Goal: Information Seeking & Learning: Check status

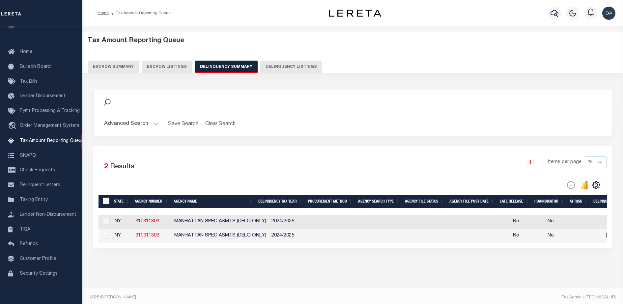
scroll to position [0, 422]
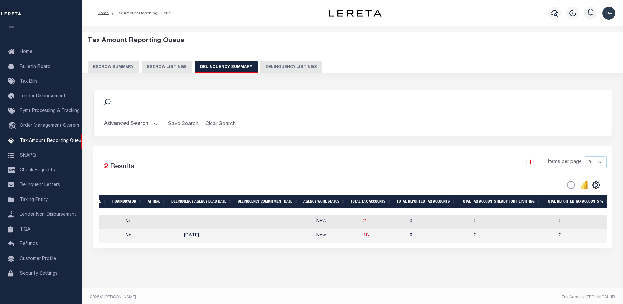
click at [136, 123] on button "Advanced Search" at bounding box center [131, 124] width 55 height 13
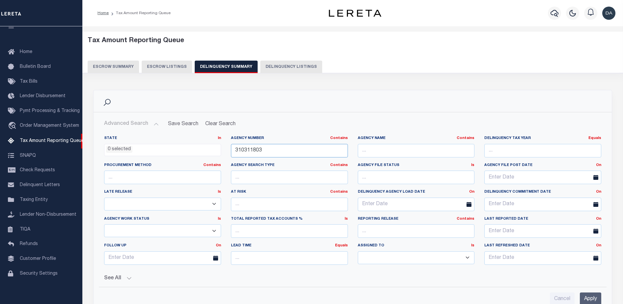
click at [276, 150] on input "310311803" at bounding box center [289, 151] width 117 height 14
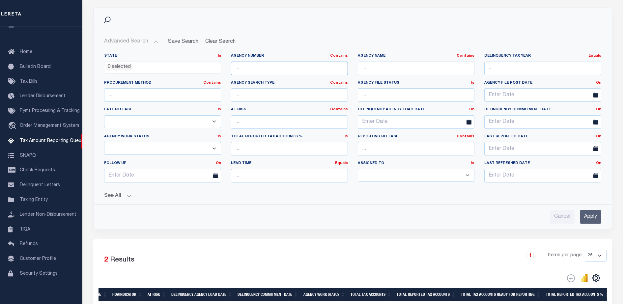
scroll to position [124, 0]
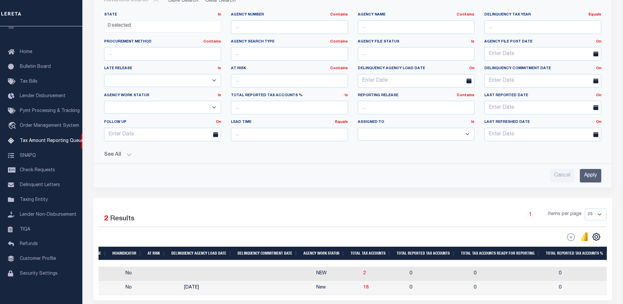
click at [593, 180] on input "Apply" at bounding box center [590, 176] width 21 height 14
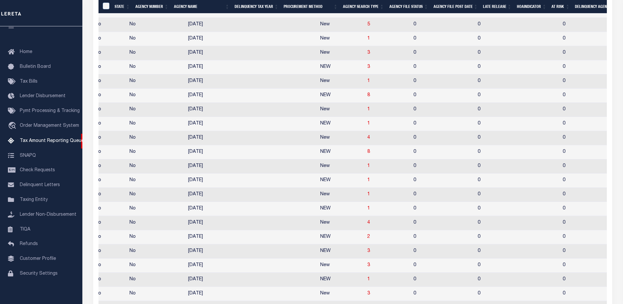
scroll to position [0, 422]
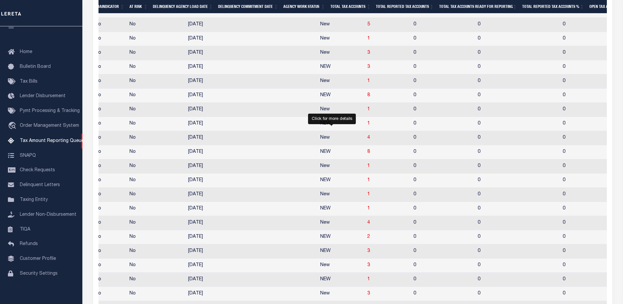
drag, startPoint x: 331, startPoint y: 144, endPoint x: 163, endPoint y: 194, distance: 175.8
click at [368, 140] on span "4" at bounding box center [369, 137] width 3 height 5
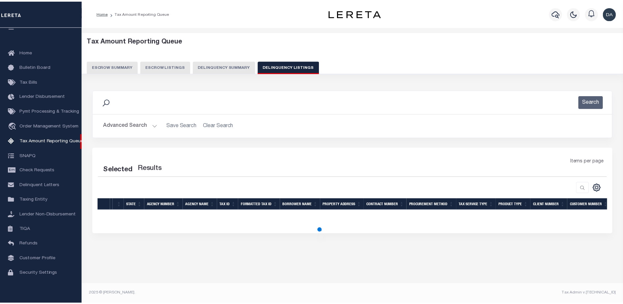
scroll to position [0, 0]
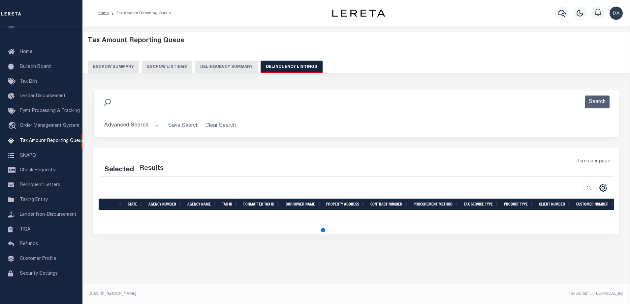
select select "100"
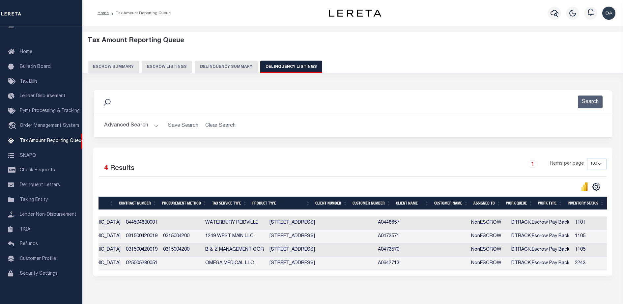
scroll to position [0, 129]
drag, startPoint x: 144, startPoint y: 127, endPoint x: 155, endPoint y: 125, distance: 10.7
click at [145, 127] on button "Advanced Search" at bounding box center [131, 125] width 55 height 13
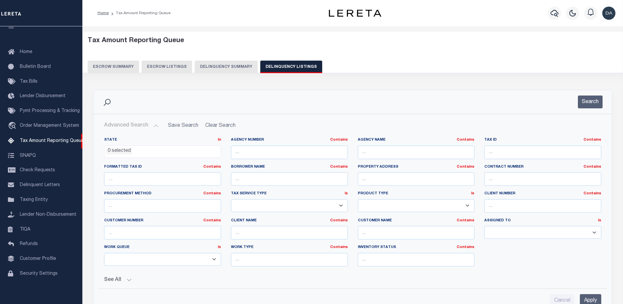
click at [235, 61] on button "Delinquency Summary" at bounding box center [226, 67] width 63 height 13
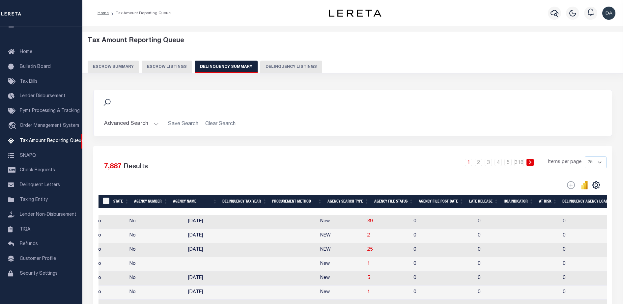
click at [133, 122] on button "Advanced Search" at bounding box center [131, 124] width 55 height 13
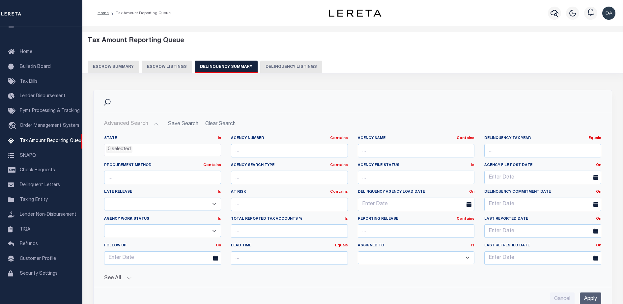
click at [475, 100] on div "Search" at bounding box center [353, 101] width 508 height 11
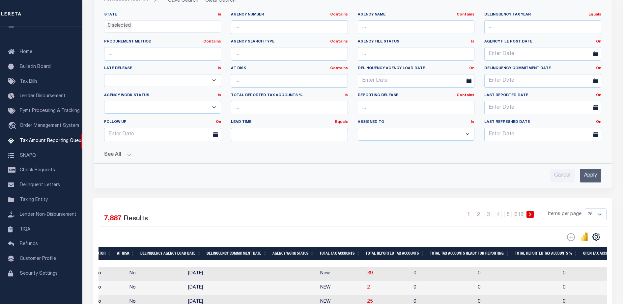
click at [118, 156] on button "See All" at bounding box center [352, 155] width 497 height 6
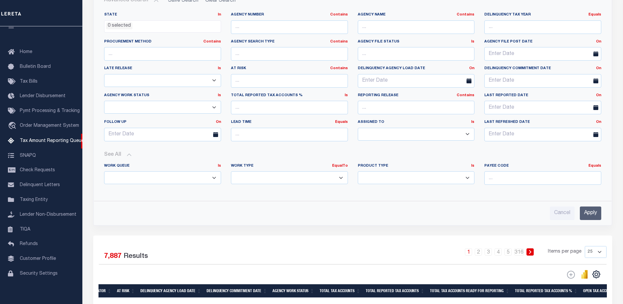
click at [275, 174] on select "Annual Delinquency Back Search Payment Status Check DTRACK" at bounding box center [289, 177] width 117 height 13
select select "AnnualDelinquency"
click at [231, 171] on select "Annual Delinquency Back Search Payment Status Check DTRACK" at bounding box center [289, 177] width 117 height 13
click at [591, 214] on input "Apply" at bounding box center [590, 213] width 21 height 14
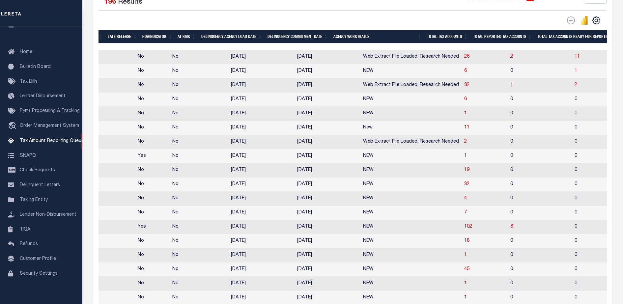
scroll to position [82, 0]
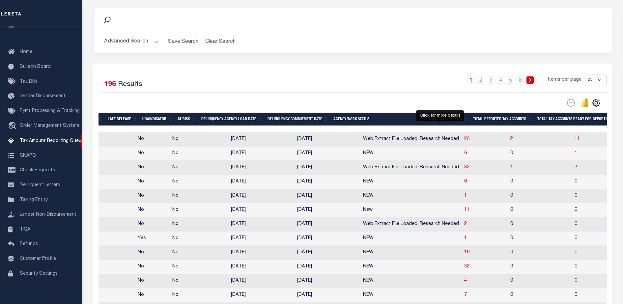
click at [464, 141] on span "26" at bounding box center [466, 139] width 5 height 5
select select "100"
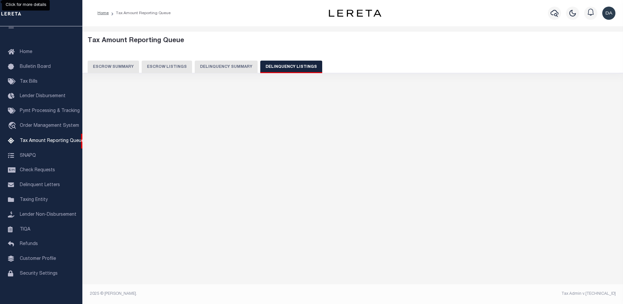
select select "100"
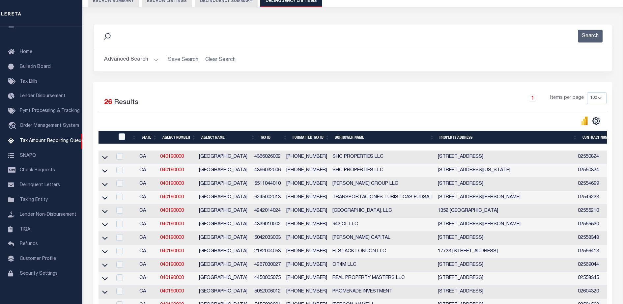
scroll to position [0, 0]
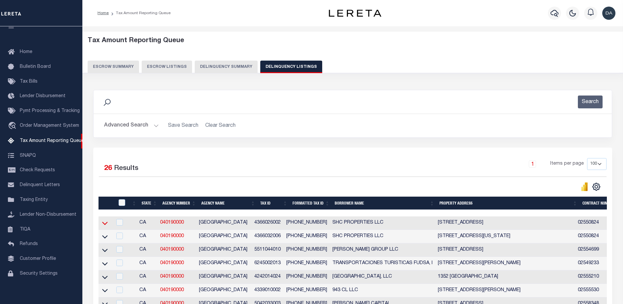
click at [105, 227] on icon at bounding box center [105, 223] width 6 height 7
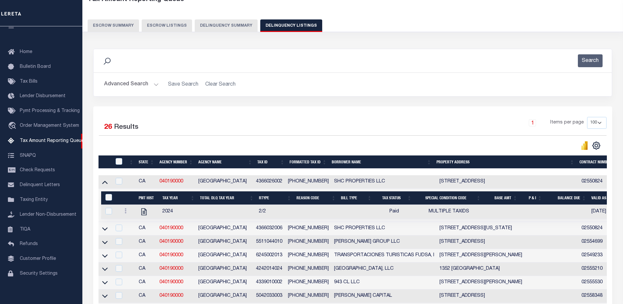
scroll to position [82, 0]
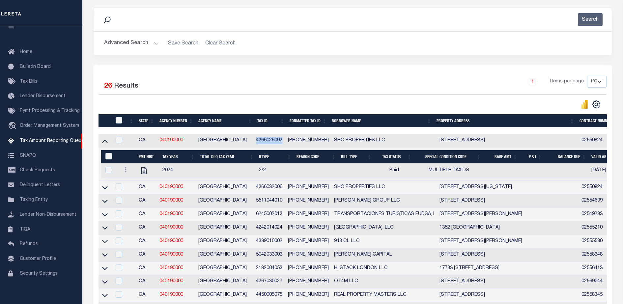
drag, startPoint x: 286, startPoint y: 143, endPoint x: 258, endPoint y: 146, distance: 28.9
click at [258, 146] on td "4366026002" at bounding box center [270, 141] width 32 height 14
checkbox input "true"
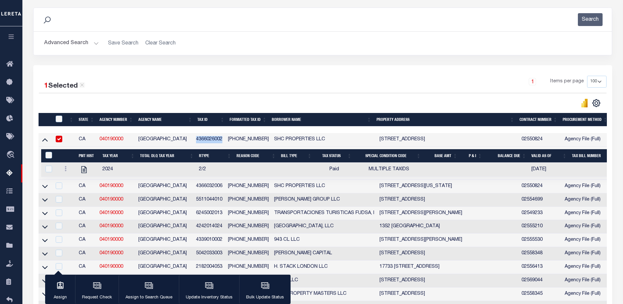
scroll to position [81, 0]
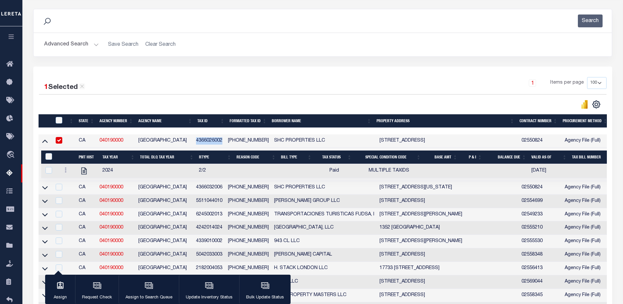
copy td "4366026002"
click at [348, 98] on div "1 Selected 26 Results 1 Items per page 10 25 50 100 500" at bounding box center [323, 93] width 579 height 32
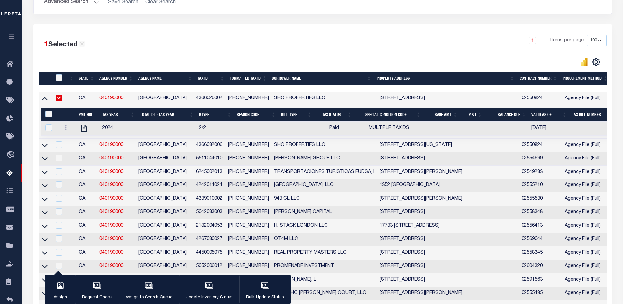
scroll to position [0, 0]
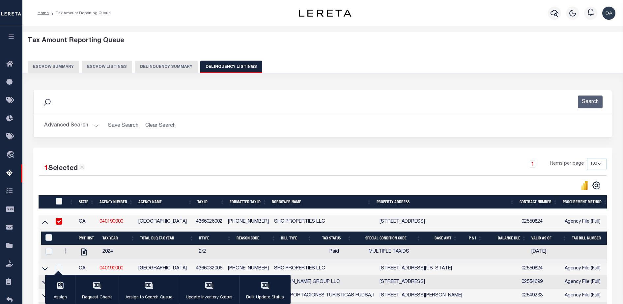
click at [148, 69] on button "Delinquency Summary" at bounding box center [166, 67] width 63 height 13
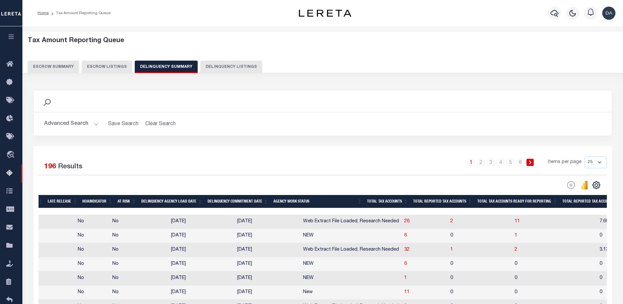
click at [66, 121] on button "Advanced Search" at bounding box center [71, 124] width 55 height 13
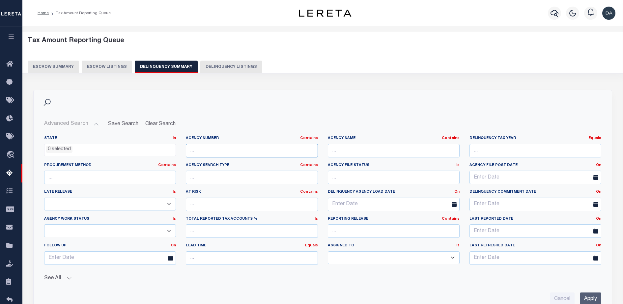
click at [289, 150] on input "text" at bounding box center [252, 151] width 132 height 14
paste input "040330000"
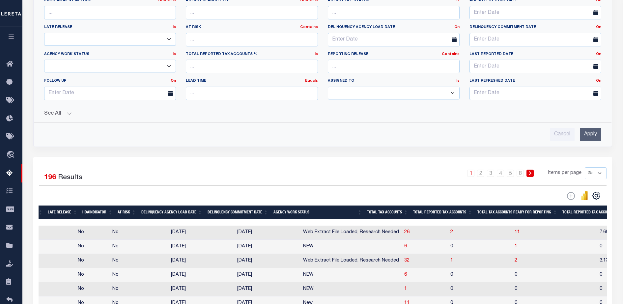
type input "040330000"
click at [597, 136] on input "Apply" at bounding box center [590, 135] width 21 height 14
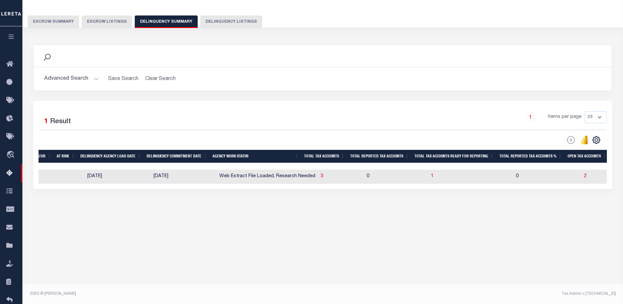
scroll to position [45, 0]
click at [321, 177] on span "3" at bounding box center [322, 176] width 3 height 5
select select "100"
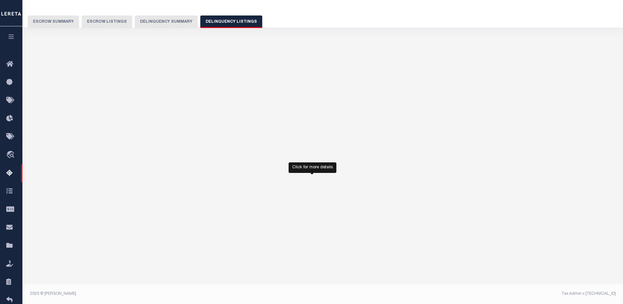
select select "100"
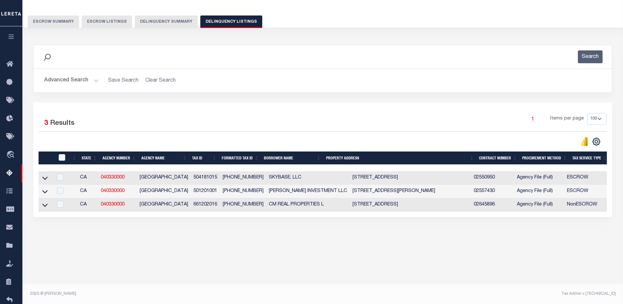
drag, startPoint x: 189, startPoint y: 178, endPoint x: 217, endPoint y: 178, distance: 28.0
click at [217, 178] on tr "CA 040330000 RIVERSIDE COUNTY 504181015 504-181-015 SKYBASE, LLC 775 WEST RACQU…" at bounding box center [576, 178] width 1075 height 14
copy tr "504181015"
drag, startPoint x: 252, startPoint y: 180, endPoint x: 221, endPoint y: 181, distance: 31.0
click at [221, 181] on td "[PHONE_NUMBER]" at bounding box center [243, 178] width 46 height 14
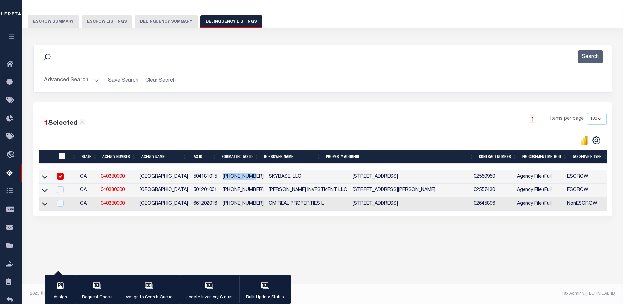
copy td "[PHONE_NUMBER]"
drag, startPoint x: 128, startPoint y: 180, endPoint x: 102, endPoint y: 180, distance: 26.7
click at [102, 180] on td "040330000" at bounding box center [117, 177] width 39 height 14
checkbox input "false"
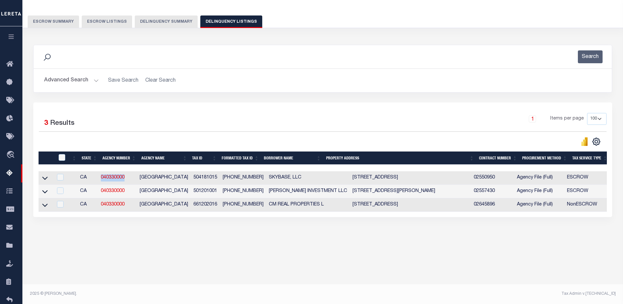
copy link "040330000"
click at [46, 178] on icon at bounding box center [45, 178] width 6 height 7
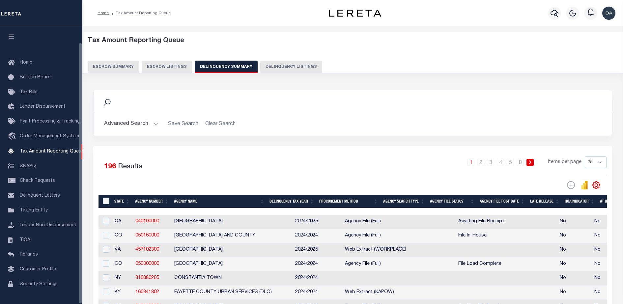
scroll to position [17, 0]
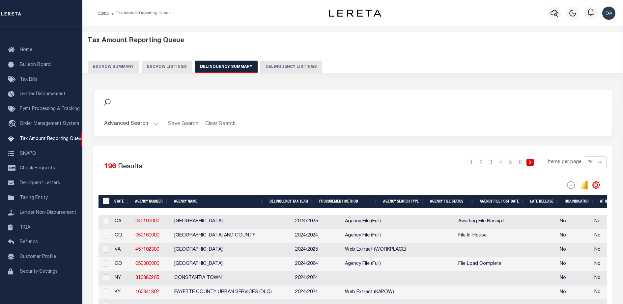
click at [122, 120] on button "Advanced Search" at bounding box center [131, 124] width 55 height 13
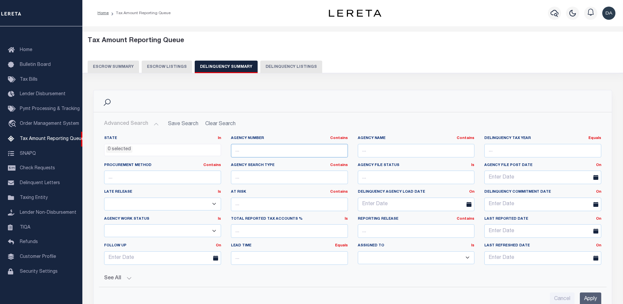
click at [295, 148] on input "text" at bounding box center [289, 151] width 117 height 14
paste input "310311803"
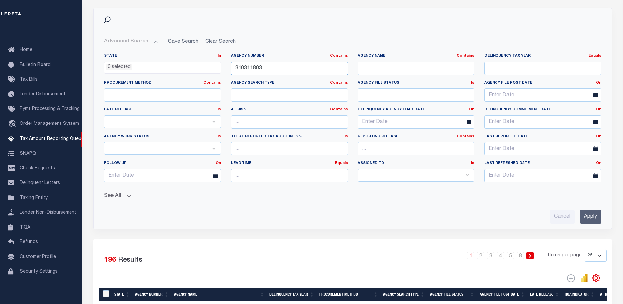
type input "310311803"
click at [590, 213] on input "Apply" at bounding box center [590, 217] width 21 height 14
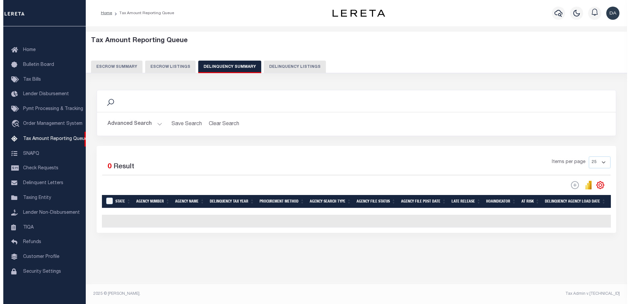
scroll to position [0, 0]
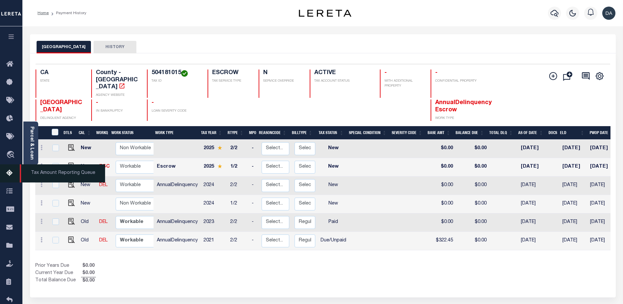
click at [15, 178] on icon at bounding box center [11, 173] width 11 height 8
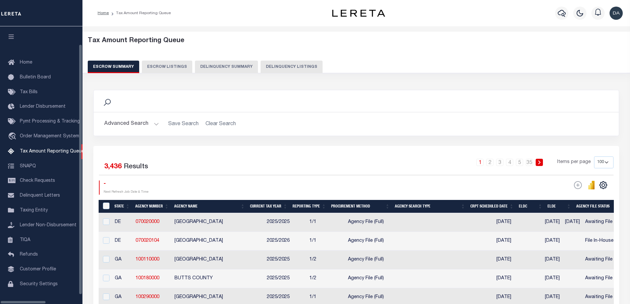
click at [220, 72] on button "Delinquency Summary" at bounding box center [226, 67] width 63 height 13
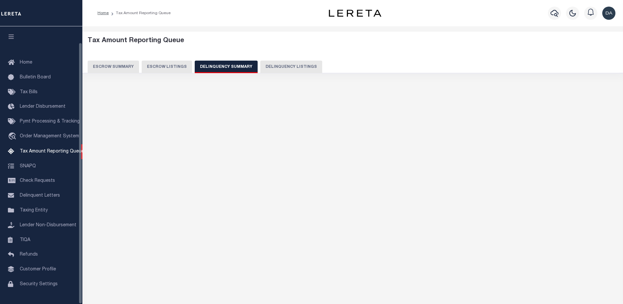
scroll to position [17, 0]
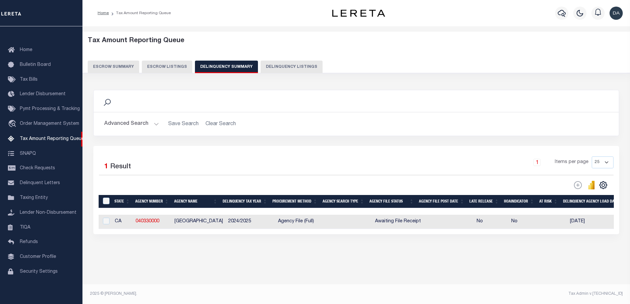
click at [121, 131] on div "Advanced Search Save Search Clear Search SummaryGridWrapper_dynamictable_____De…" at bounding box center [356, 123] width 525 height 23
click at [129, 127] on button "Advanced Search" at bounding box center [131, 124] width 55 height 13
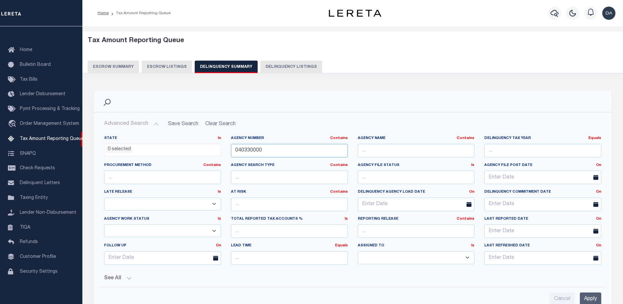
click at [251, 155] on input "040330000" at bounding box center [289, 151] width 117 height 14
paste input "457402302"
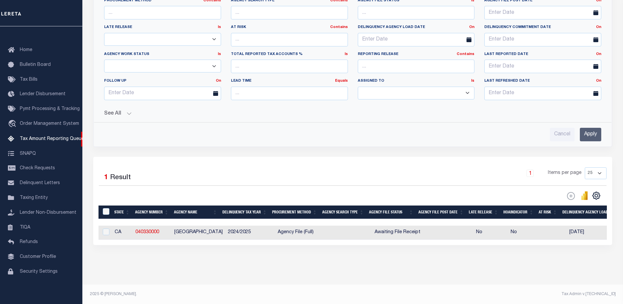
type input "457402302"
click at [595, 139] on input "Apply" at bounding box center [590, 135] width 21 height 14
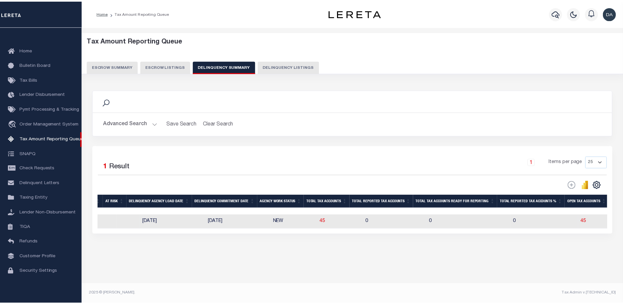
scroll to position [0, 426]
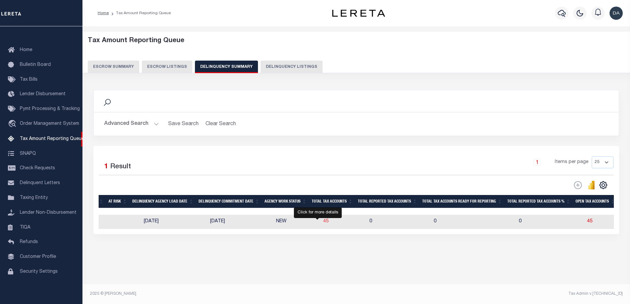
click at [323, 222] on span "45" at bounding box center [325, 221] width 5 height 5
select select "100"
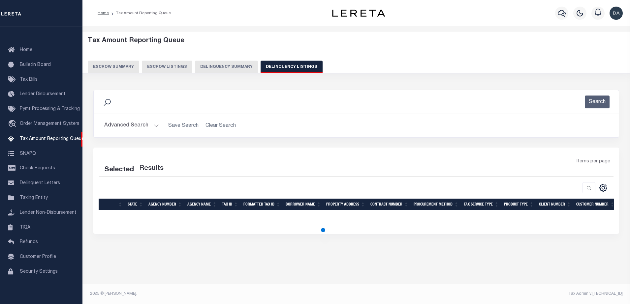
select select "100"
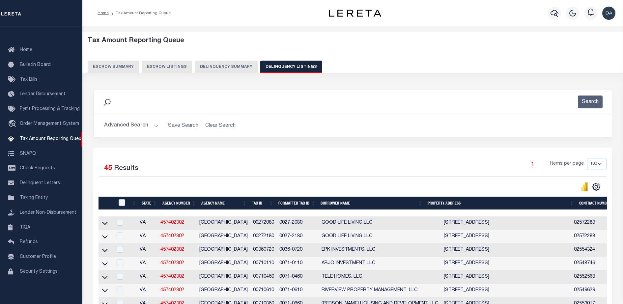
click at [105, 224] on icon at bounding box center [105, 223] width 6 height 7
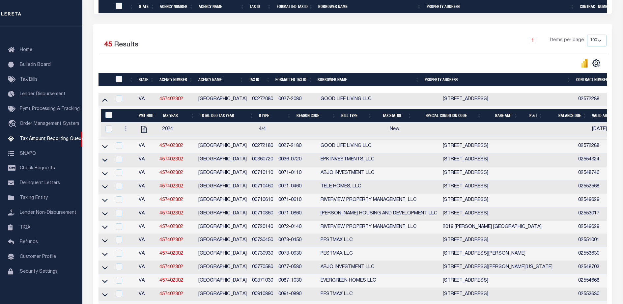
scroll to position [636, 0]
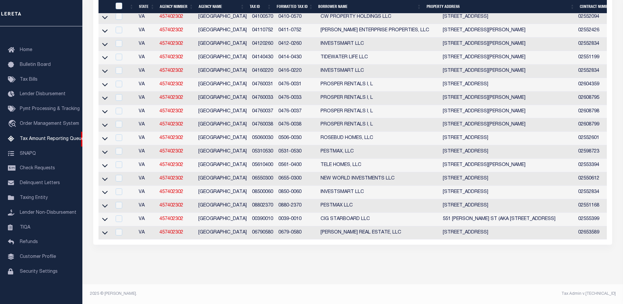
click at [109, 215] on td at bounding box center [105, 220] width 13 height 14
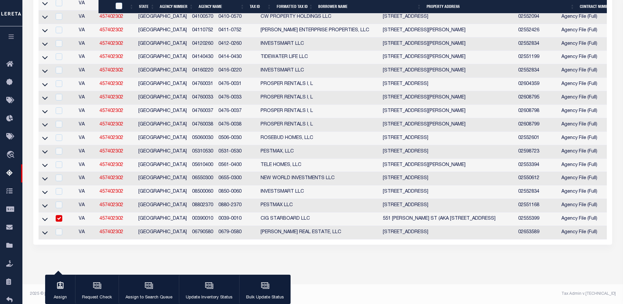
click at [102, 215] on td "457402302" at bounding box center [116, 220] width 39 height 14
checkbox input "false"
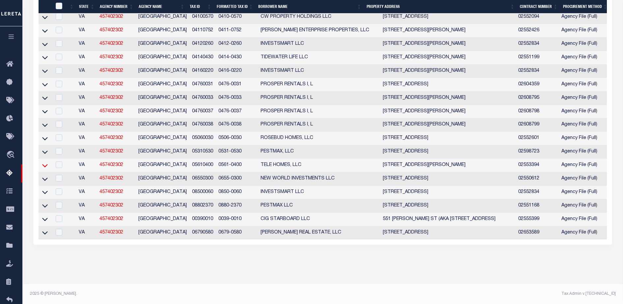
scroll to position [575, 0]
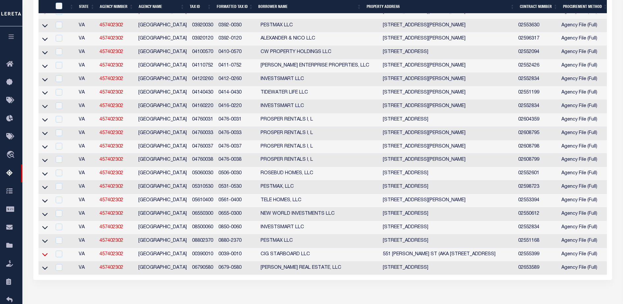
click at [46, 258] on icon at bounding box center [45, 254] width 6 height 7
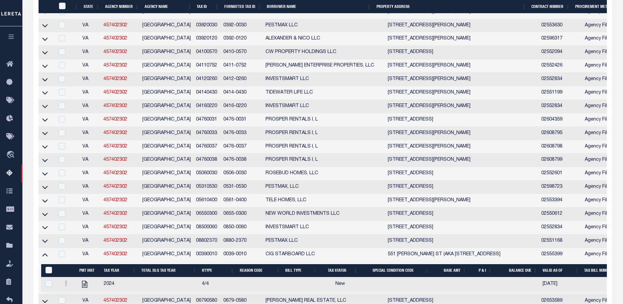
scroll to position [663, 0]
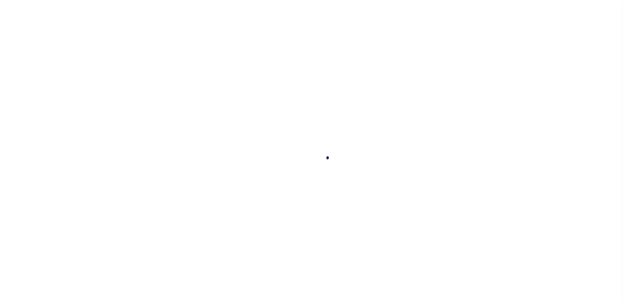
select select
checkbox input "false"
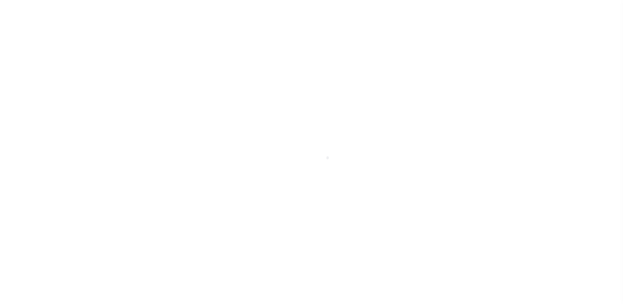
checkbox input "false"
type input "5174000000"
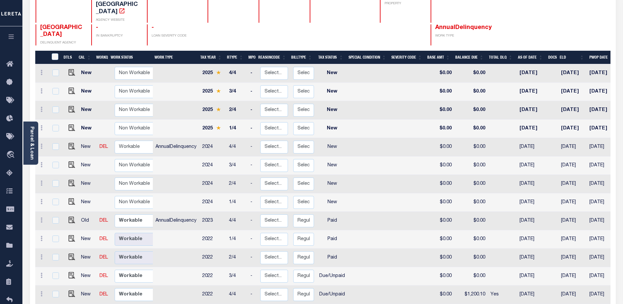
scroll to position [126, 0]
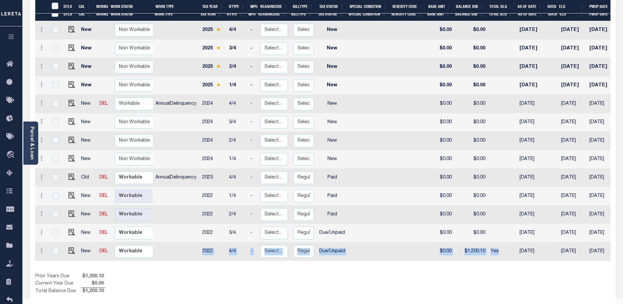
drag, startPoint x: 500, startPoint y: 240, endPoint x: 204, endPoint y: 240, distance: 296.0
click at [204, 243] on tr "New DEL Non Workable Workable 2022 4/4 - Select... Payment Reversal Taxable Val…" at bounding box center [369, 252] width 668 height 18
click at [429, 273] on div "Show Tax Lines before Bill Release Date Prior Years Due $1,200.10 Current Year …" at bounding box center [323, 284] width 576 height 22
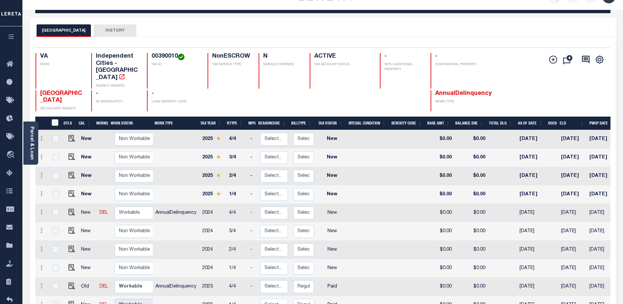
scroll to position [126, 0]
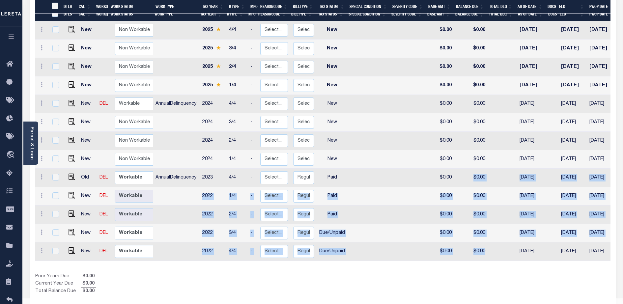
drag, startPoint x: 506, startPoint y: 237, endPoint x: 460, endPoint y: 163, distance: 87.3
click at [460, 163] on tbody "New Non Workable Workable 2025 4/4 - Select... Payment Reversal Taxable Value C…" at bounding box center [369, 141] width 668 height 240
drag, startPoint x: 460, startPoint y: 163, endPoint x: 489, endPoint y: 222, distance: 65.2
click at [489, 224] on td at bounding box center [502, 233] width 29 height 18
checkbox input "true"
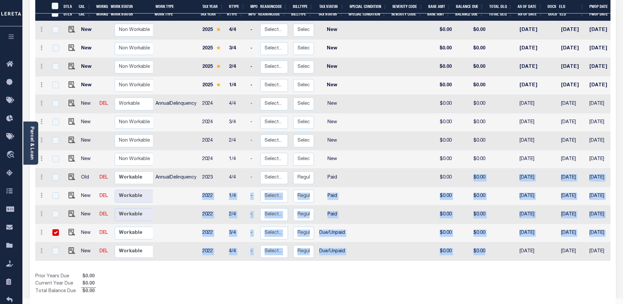
checkbox input "true"
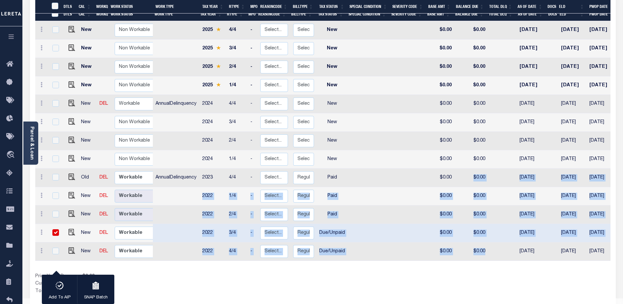
click at [496, 252] on div "DTLS CAL WorkQ Work Status Work Type Tax Year RType MPO ReasonCode BillType Tax…" at bounding box center [323, 152] width 576 height 288
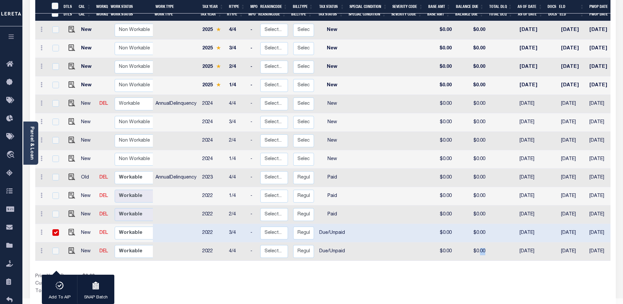
drag, startPoint x: 487, startPoint y: 241, endPoint x: 507, endPoint y: 238, distance: 20.6
click at [507, 243] on tr "New DEL Non Workable Workable 2022 4/4 - Select... Payment Reversal Taxable Val…" at bounding box center [369, 252] width 668 height 18
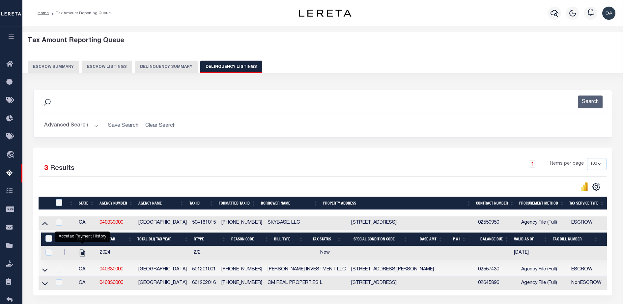
select select "100"
